Goal: Task Accomplishment & Management: Manage account settings

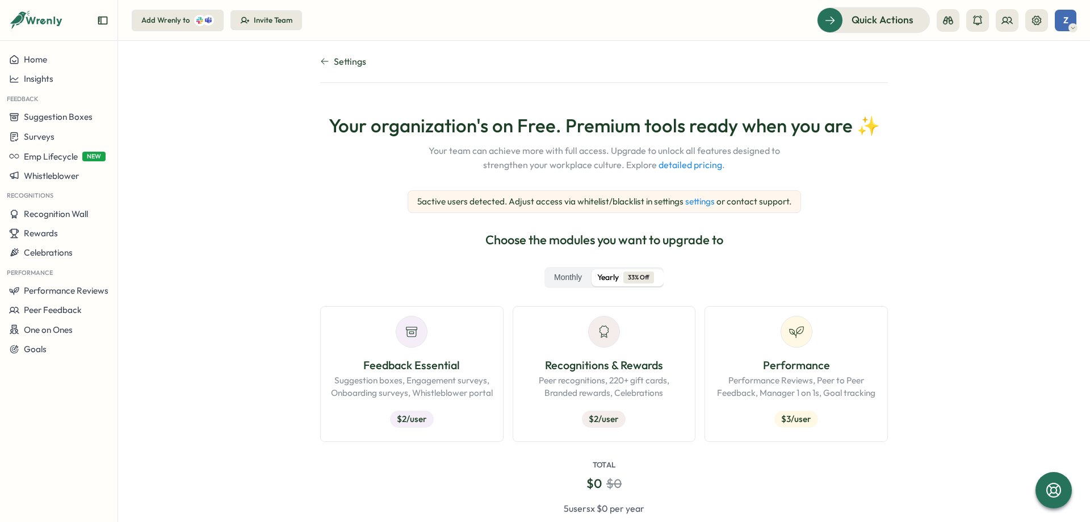
click at [698, 203] on link "settings" at bounding box center [700, 201] width 30 height 11
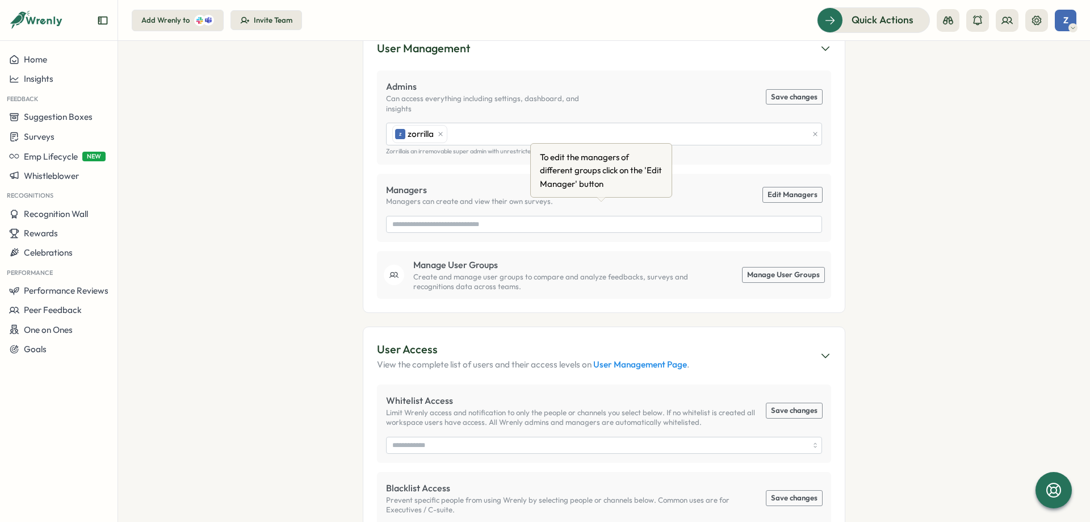
scroll to position [378, 0]
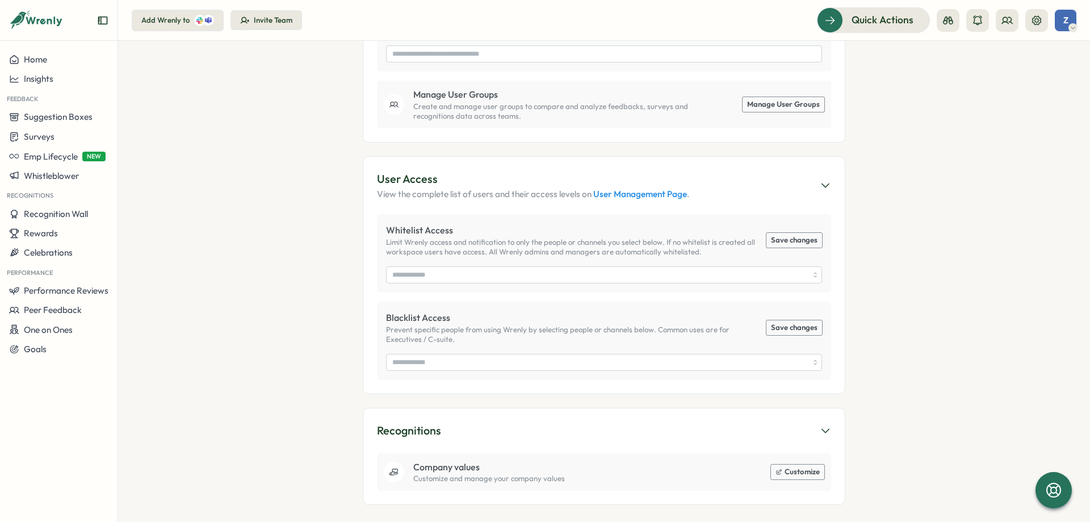
click at [619, 189] on link "User Management Page" at bounding box center [640, 194] width 94 height 11
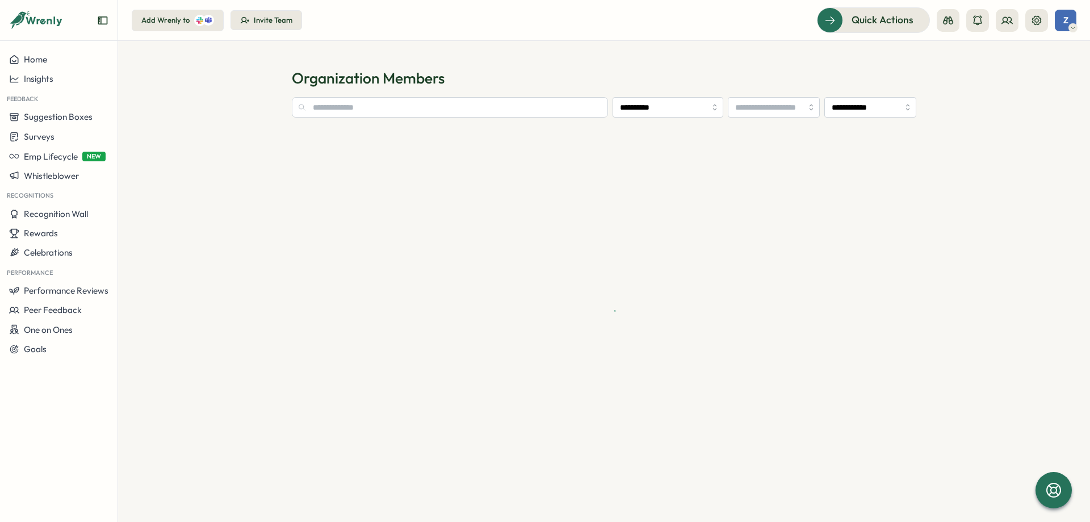
type input "**********"
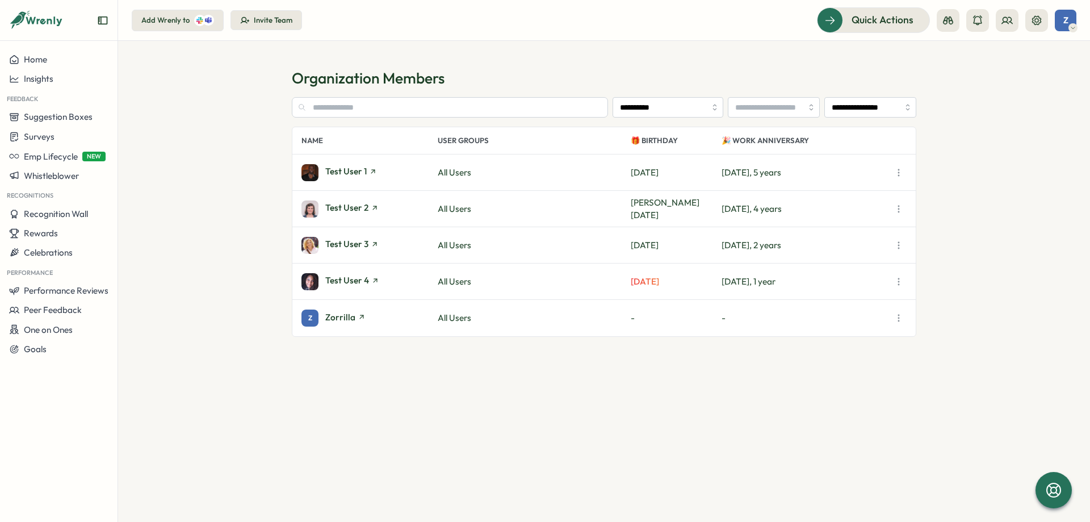
click at [896, 175] on icon "button" at bounding box center [898, 172] width 11 height 11
click at [847, 256] on span "Disable Wrenly Access" at bounding box center [828, 259] width 86 height 10
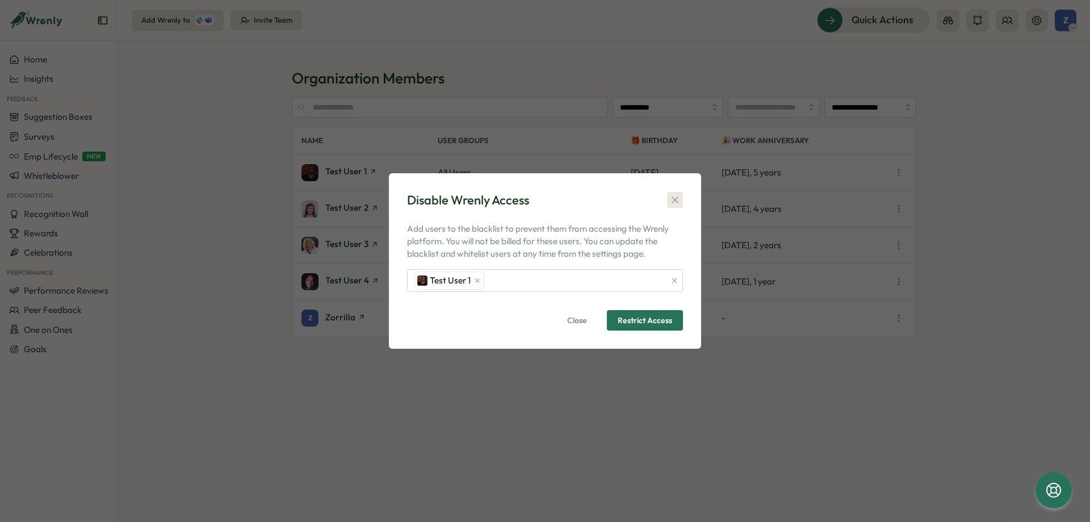
click at [671, 196] on icon "button" at bounding box center [674, 199] width 11 height 11
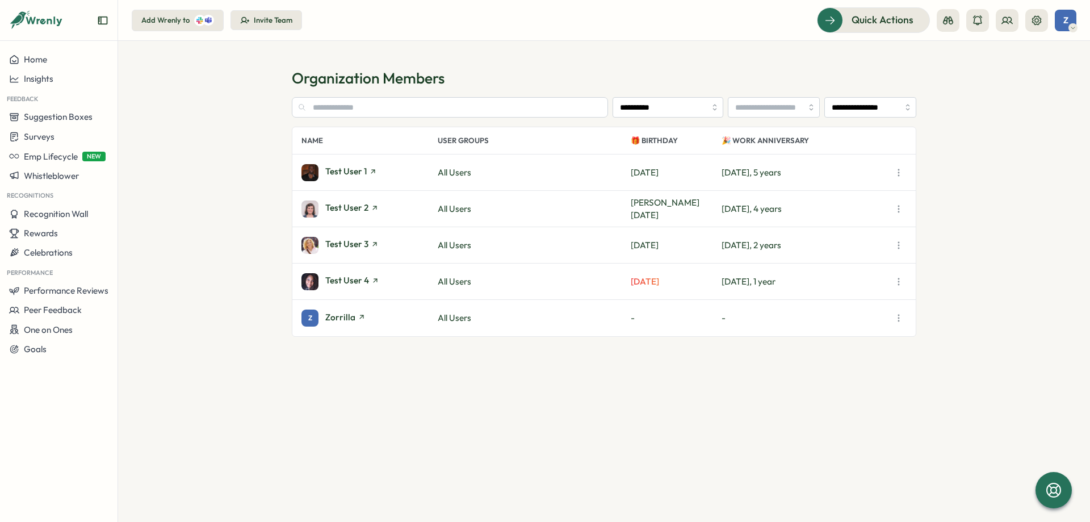
click at [305, 284] on img at bounding box center [310, 281] width 17 height 17
click at [897, 177] on icon "button" at bounding box center [898, 172] width 11 height 11
click at [827, 256] on span "Disable Wrenly Access" at bounding box center [828, 259] width 86 height 10
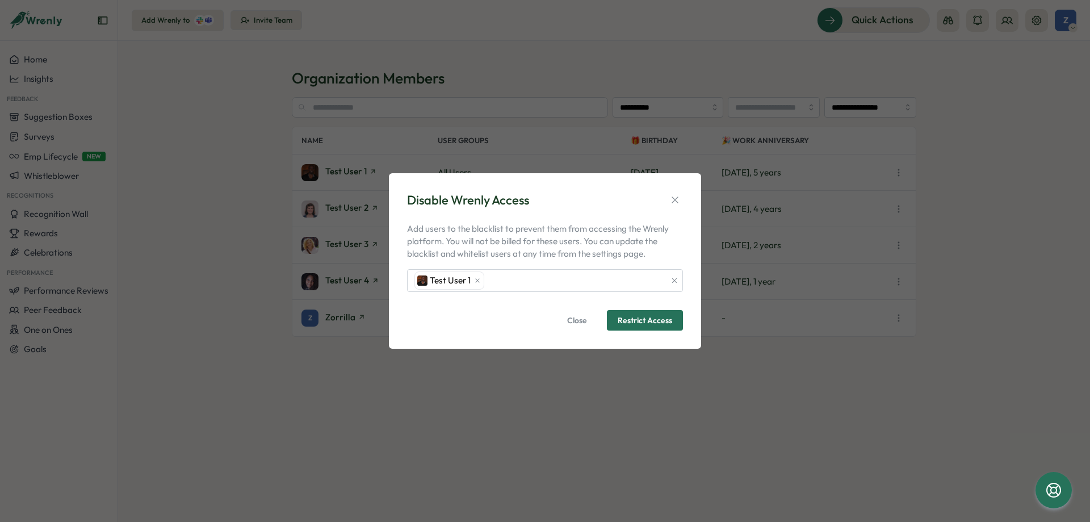
click at [630, 315] on span "Restrict Access" at bounding box center [645, 320] width 55 height 19
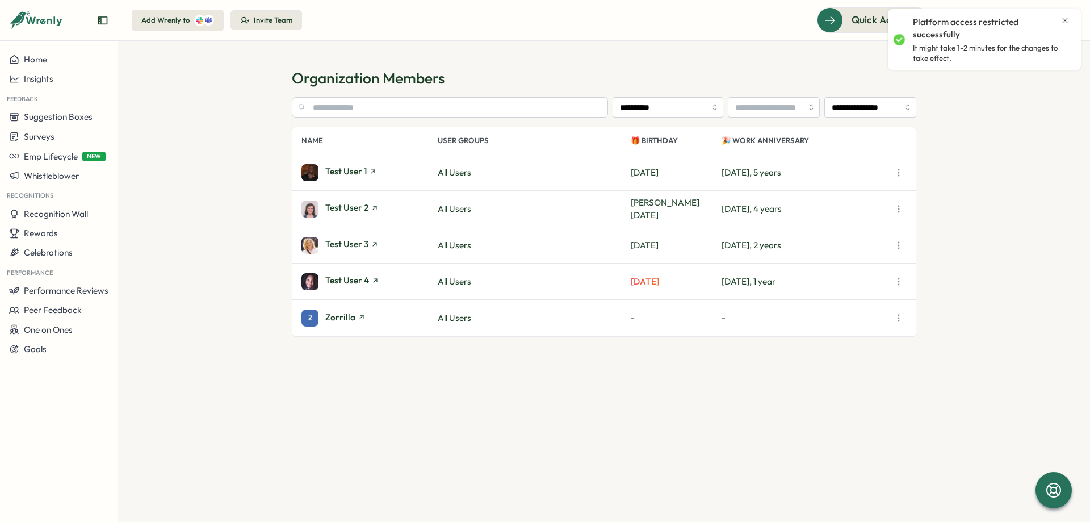
click at [894, 205] on icon "button" at bounding box center [898, 208] width 11 height 11
click at [848, 294] on span "Disable Wrenly Access" at bounding box center [828, 295] width 86 height 10
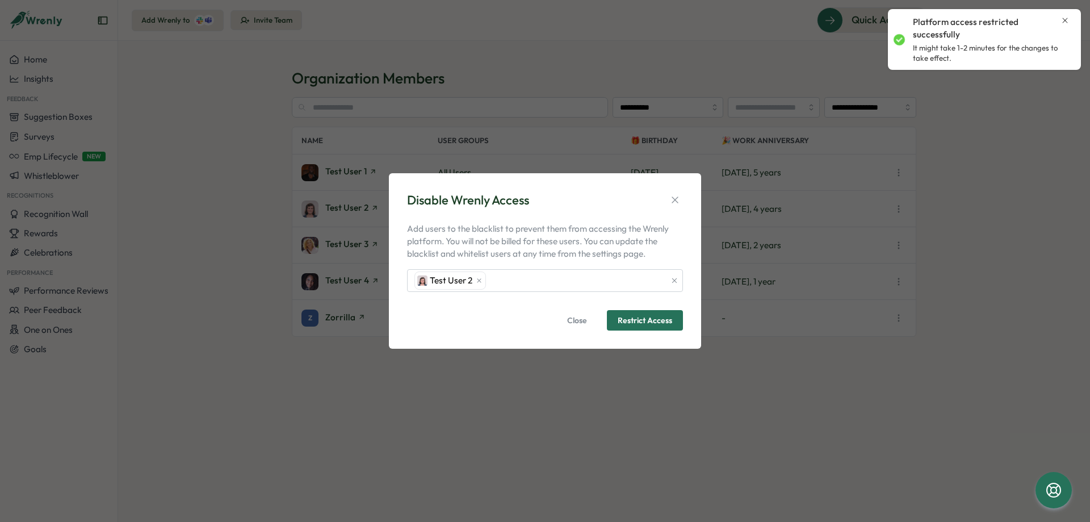
click at [648, 314] on span "Restrict Access" at bounding box center [645, 320] width 55 height 19
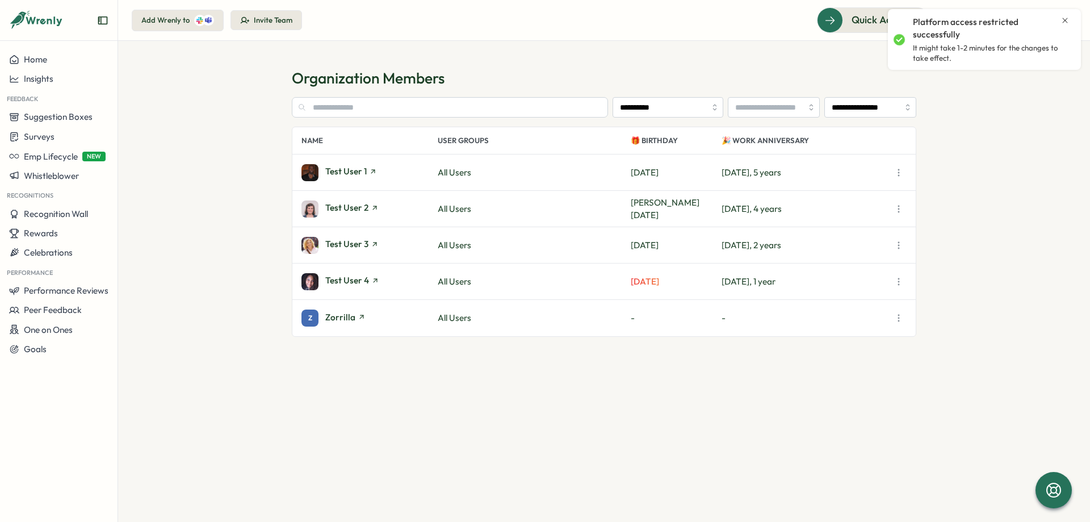
click at [896, 244] on icon "button" at bounding box center [898, 245] width 11 height 11
click at [810, 334] on span "Disable Wrenly Access" at bounding box center [828, 331] width 86 height 10
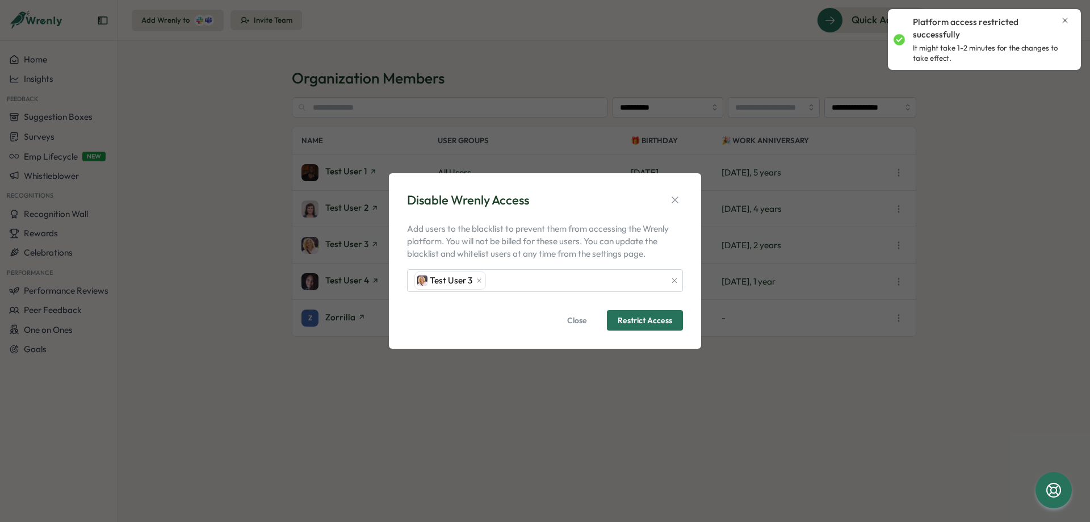
click at [646, 324] on span "Restrict Access" at bounding box center [645, 320] width 55 height 8
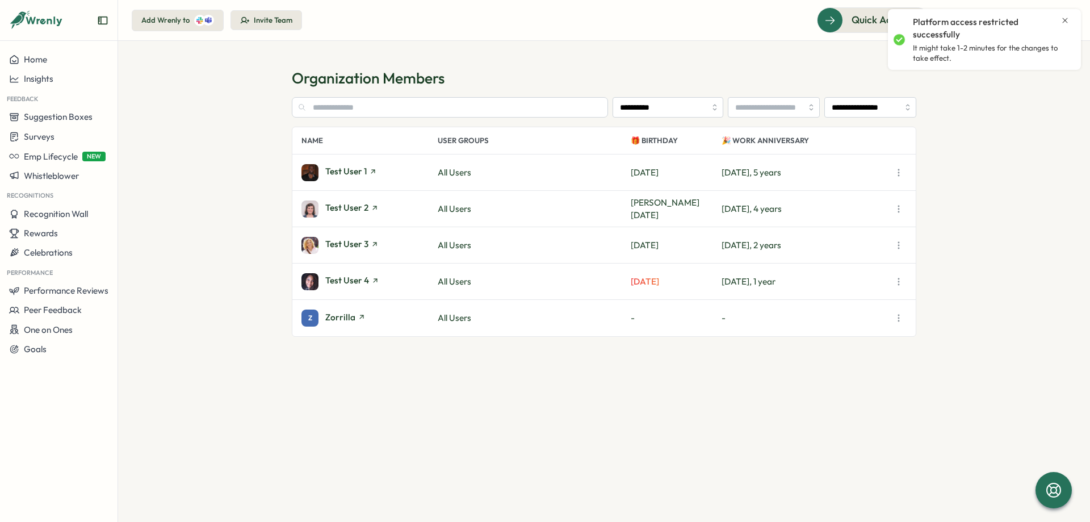
click at [896, 287] on button "button" at bounding box center [899, 282] width 16 height 16
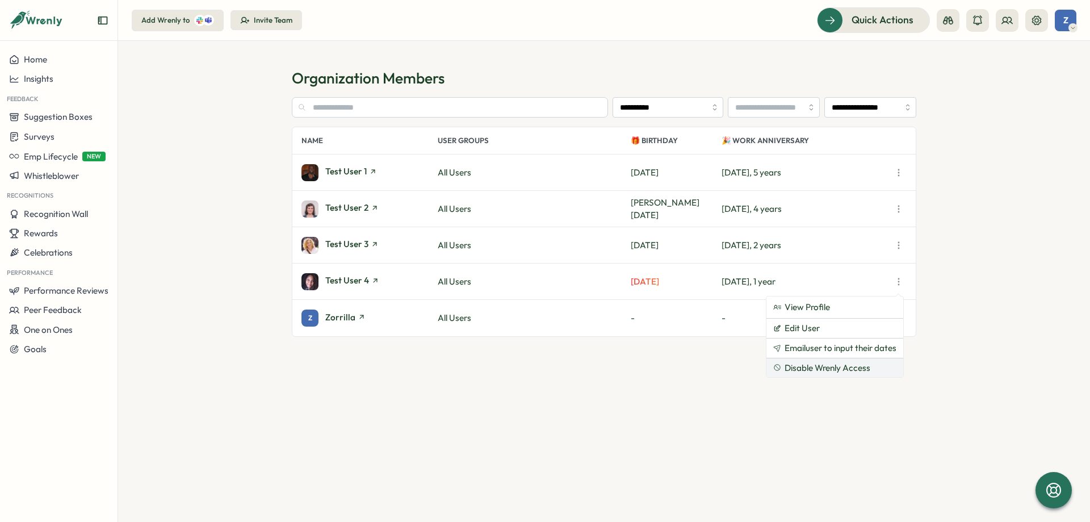
click at [822, 366] on span "Disable Wrenly Access" at bounding box center [828, 368] width 86 height 10
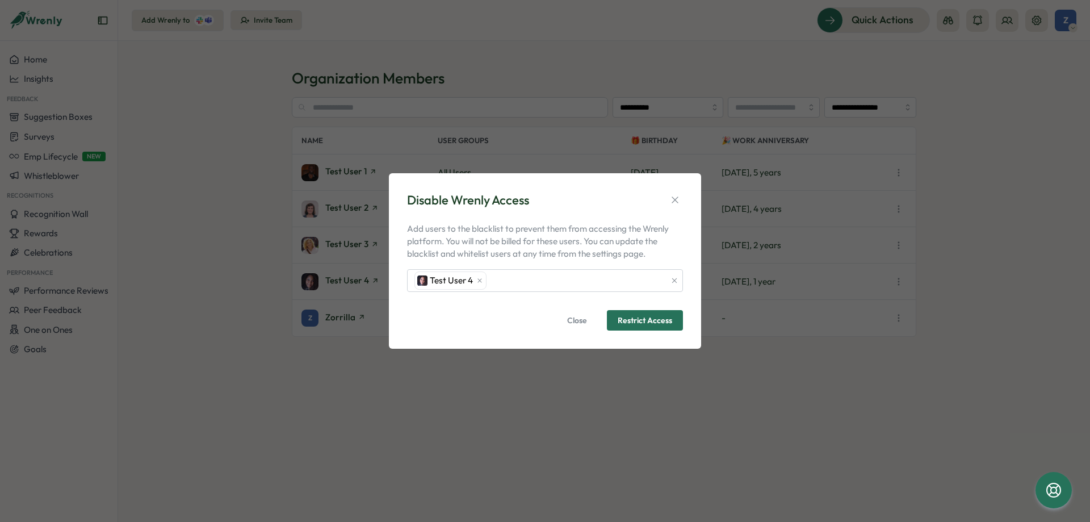
click at [670, 322] on span "Restrict Access" at bounding box center [645, 320] width 55 height 8
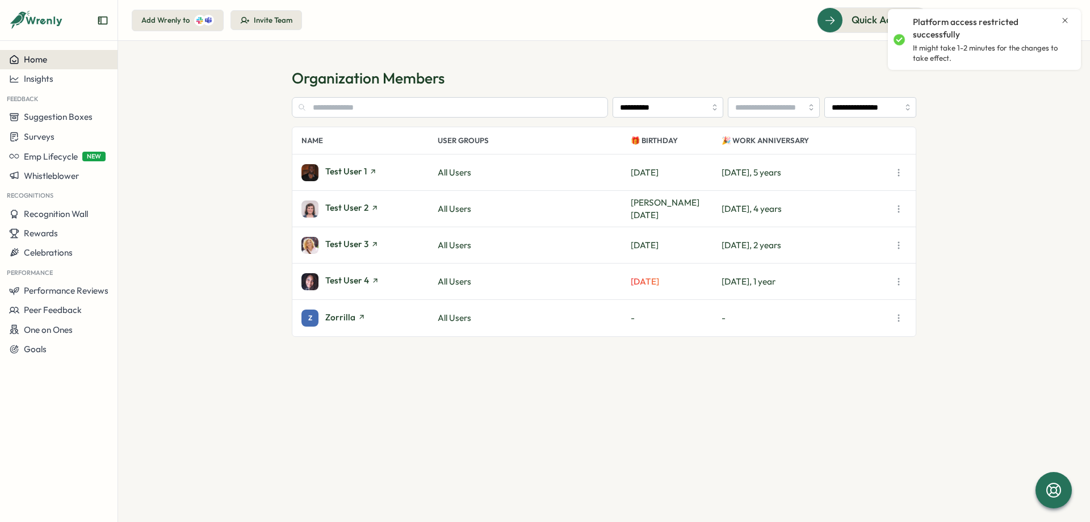
click at [32, 60] on span "Home" at bounding box center [35, 59] width 23 height 11
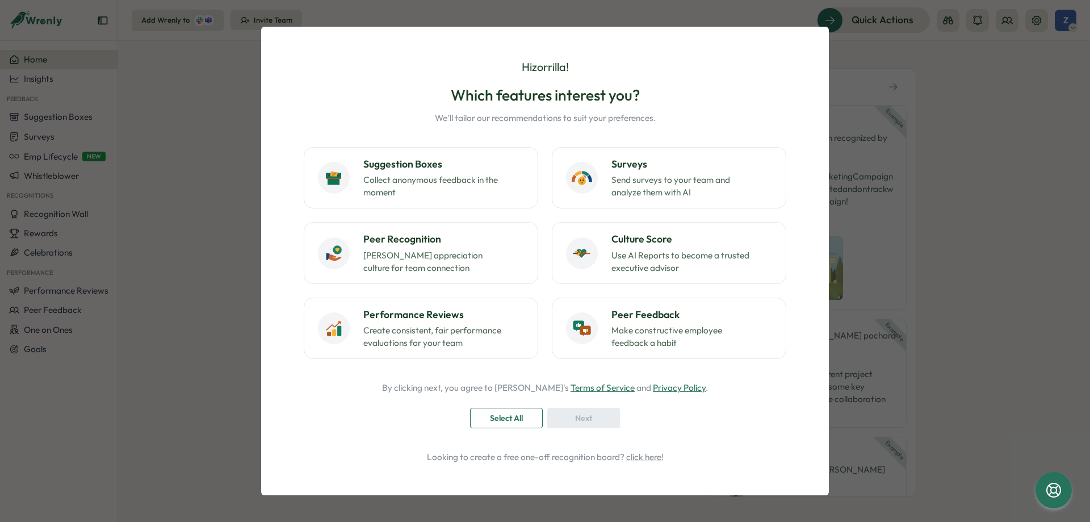
click at [249, 363] on div "Hi [PERSON_NAME] ! Which features interest you? We'll tailor our recommendation…" at bounding box center [545, 261] width 1090 height 522
click at [181, 148] on div "Hi [PERSON_NAME] ! Which features interest you? We'll tailor our recommendation…" at bounding box center [545, 261] width 1090 height 522
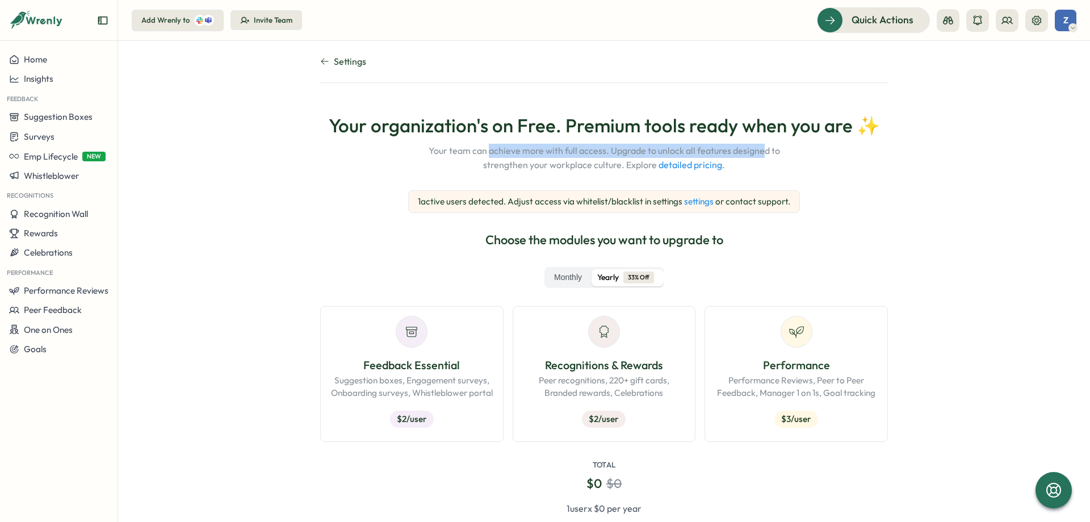
drag, startPoint x: 488, startPoint y: 152, endPoint x: 761, endPoint y: 141, distance: 273.9
click at [761, 141] on p "Your organization's on Free. Premium tools ready when you are ✨ Your team can a…" at bounding box center [604, 143] width 551 height 57
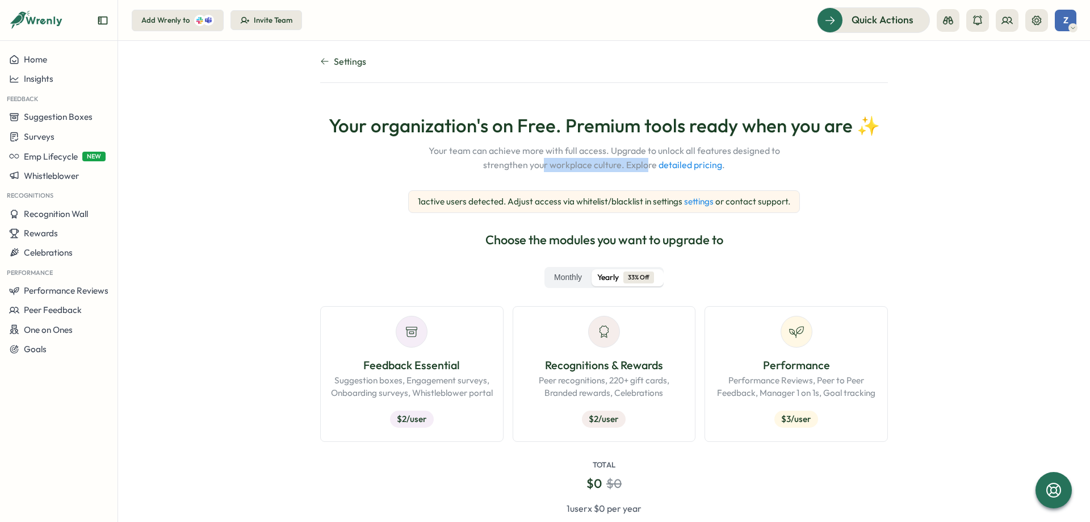
drag, startPoint x: 543, startPoint y: 169, endPoint x: 645, endPoint y: 163, distance: 102.4
click at [645, 163] on span "Your team can achieve more with full access. Upgrade to unlock all features des…" at bounding box center [604, 158] width 382 height 28
click at [660, 178] on div "Your organization's on Free. Premium tools ready when you are ✨ Your team can a…" at bounding box center [604, 335] width 568 height 476
click at [84, 214] on span "Recognition Wall" at bounding box center [56, 213] width 64 height 11
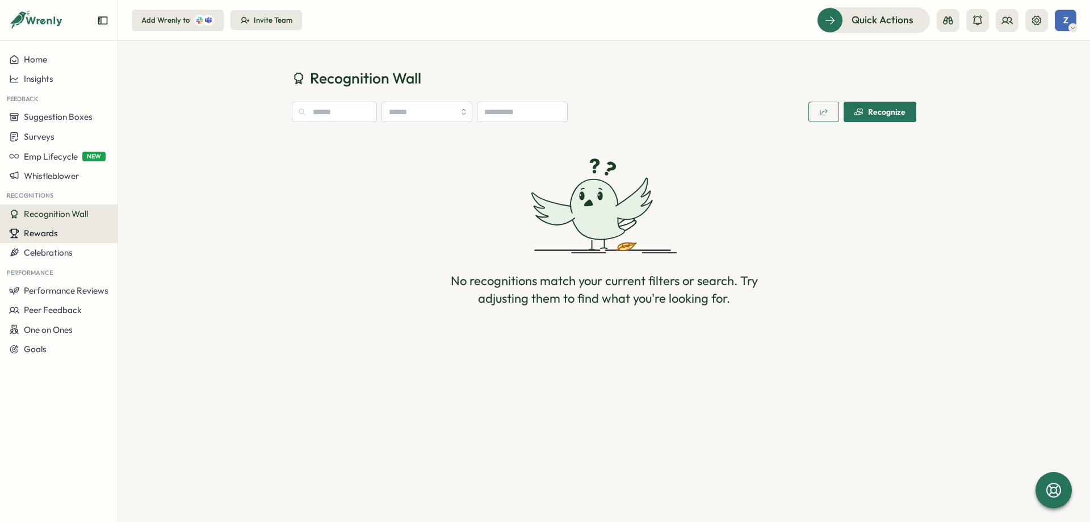
click at [83, 238] on button "Rewards" at bounding box center [59, 233] width 118 height 19
click at [79, 253] on div "Celebrations" at bounding box center [58, 253] width 99 height 10
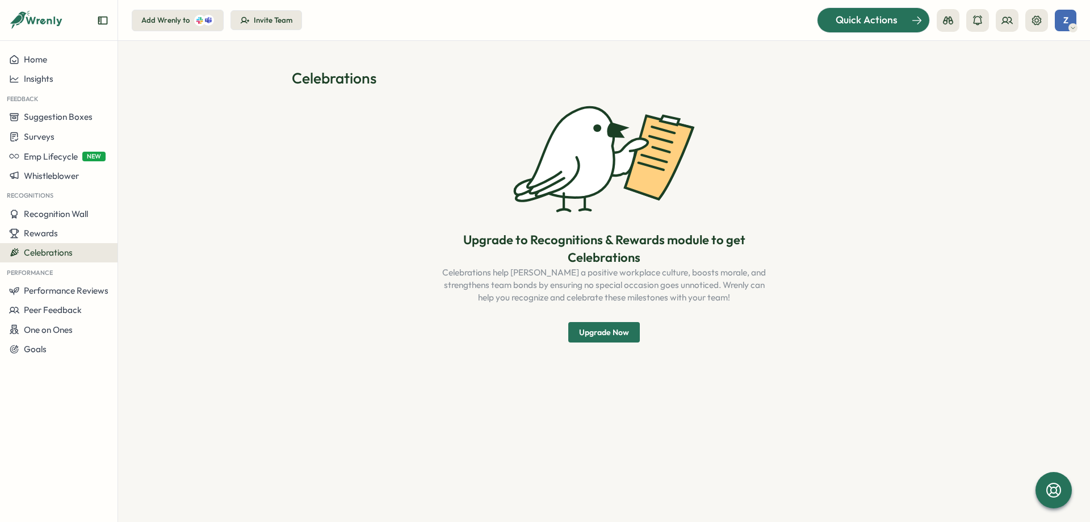
click at [887, 22] on span "Quick Actions" at bounding box center [867, 19] width 62 height 15
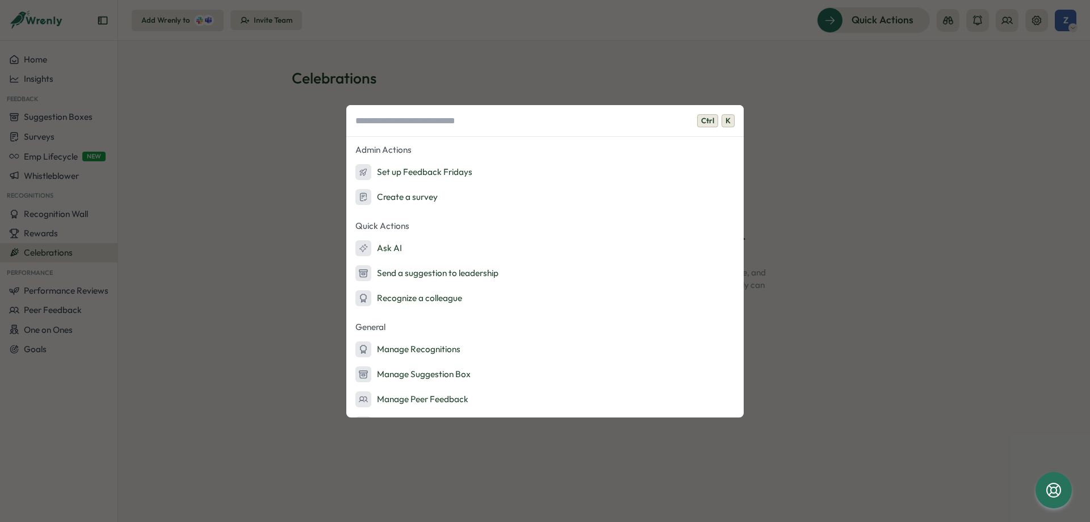
click at [915, 129] on div "Ctrl K Admin Actions Set up Feedback Fridays Create a survey Quick Actions Ask …" at bounding box center [545, 261] width 1090 height 522
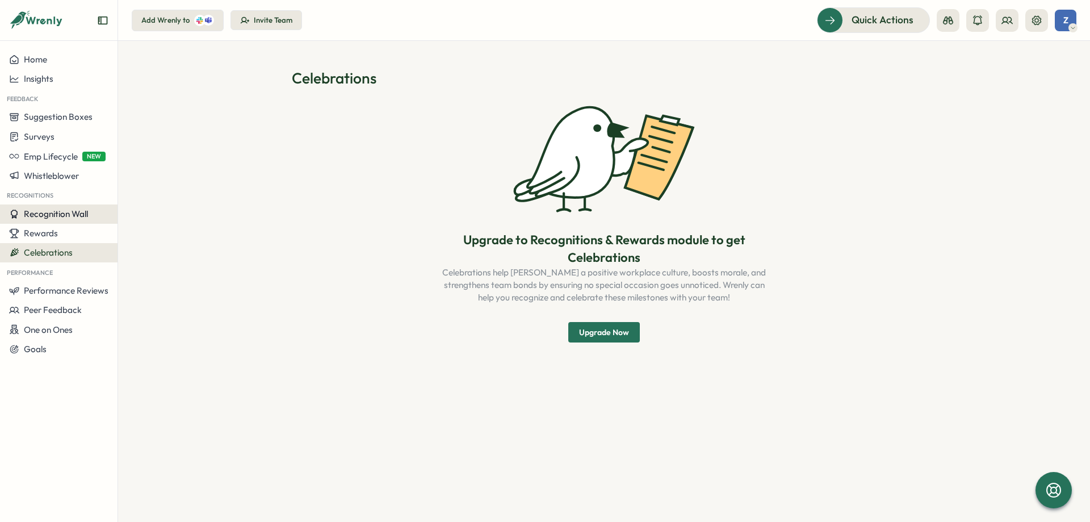
click at [45, 218] on span "Recognition Wall" at bounding box center [56, 213] width 64 height 11
